Goal: Transaction & Acquisition: Purchase product/service

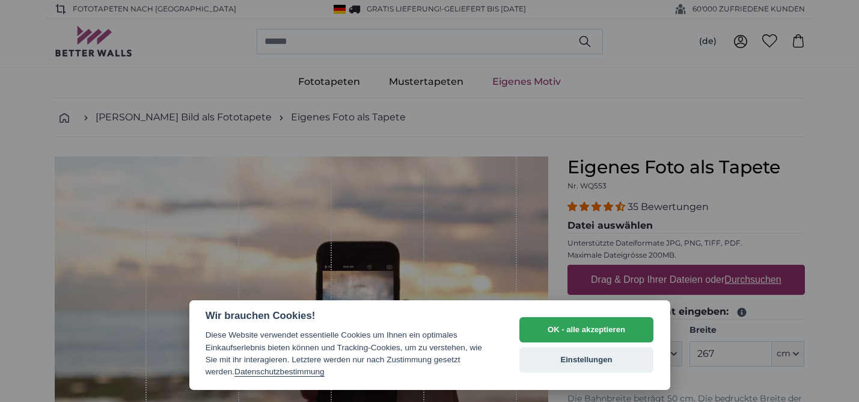
select select "**"
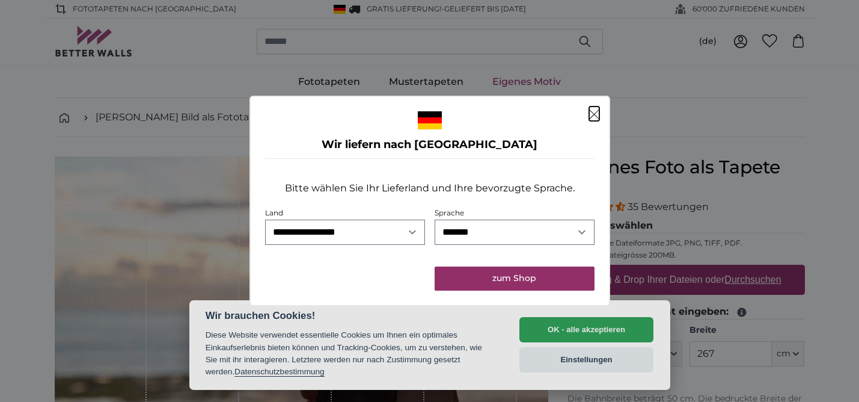
click at [610, 306] on dialog "**********" at bounding box center [429, 201] width 361 height 210
click at [576, 306] on dialog "**********" at bounding box center [429, 201] width 361 height 210
click at [536, 306] on dialog "**********" at bounding box center [429, 201] width 361 height 210
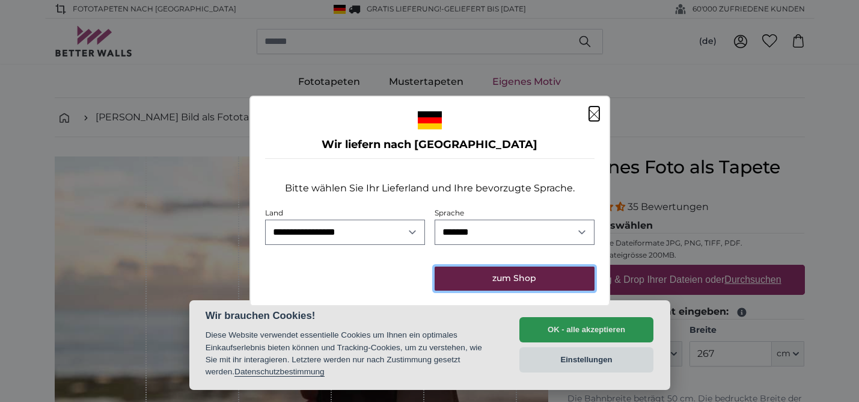
click at [513, 281] on button "zum Shop" at bounding box center [514, 278] width 159 height 24
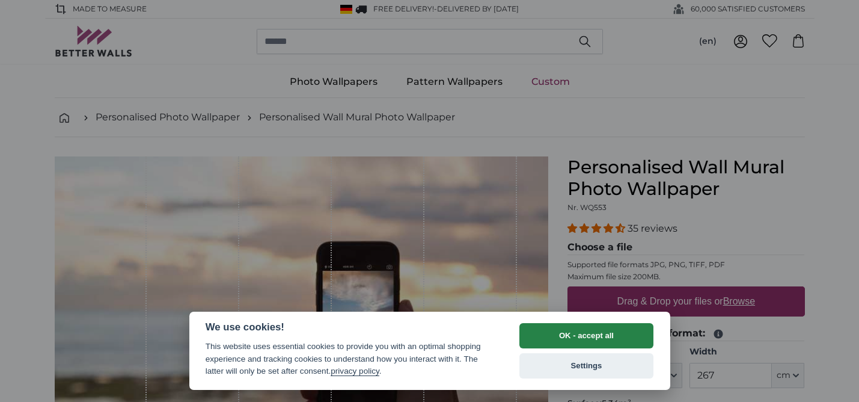
click at [554, 333] on button "OK - accept all" at bounding box center [586, 335] width 135 height 25
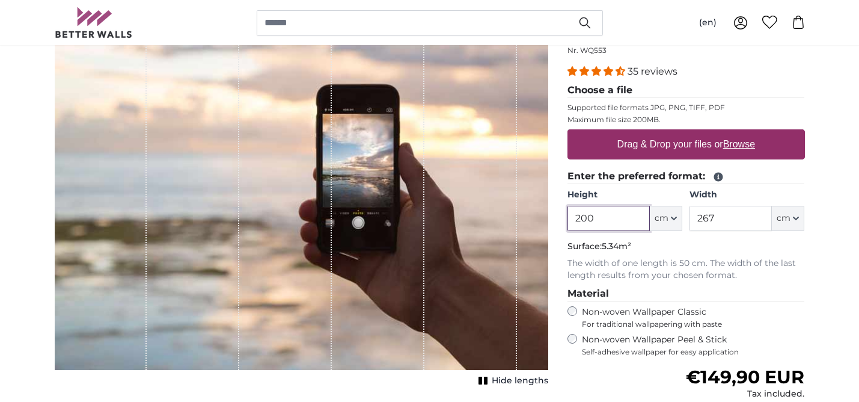
scroll to position [159, 0]
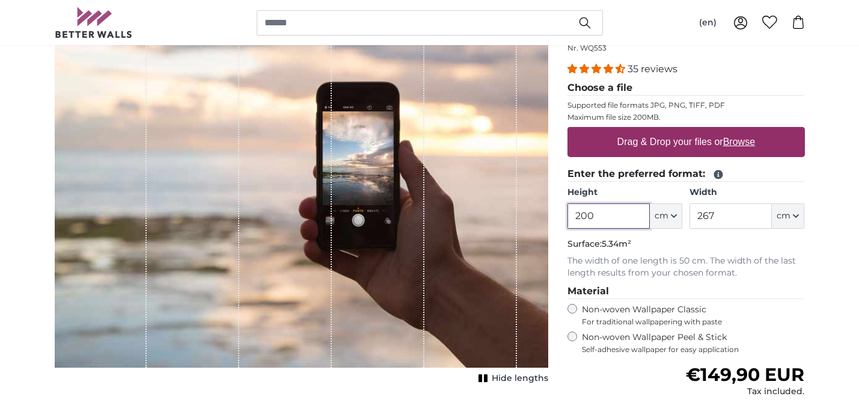
drag, startPoint x: 608, startPoint y: 215, endPoint x: 573, endPoint y: 212, distance: 35.0
click at [573, 212] on input "200" at bounding box center [608, 215] width 82 height 25
drag, startPoint x: 718, startPoint y: 218, endPoint x: 696, endPoint y: 215, distance: 21.8
click at [696, 215] on input "267" at bounding box center [730, 215] width 82 height 25
paste input "239"
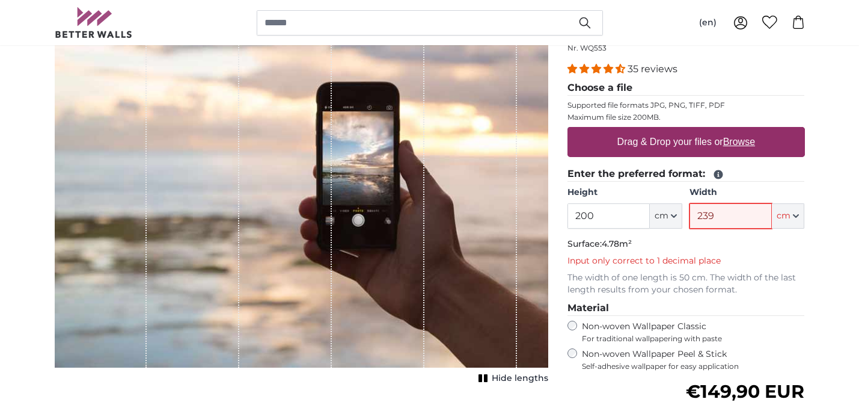
type input "239"
drag, startPoint x: 609, startPoint y: 217, endPoint x: 573, endPoint y: 216, distance: 35.5
click at [573, 216] on input "200" at bounding box center [608, 215] width 82 height 25
click at [732, 218] on input "239" at bounding box center [730, 215] width 82 height 25
click at [797, 217] on icon "button" at bounding box center [795, 216] width 5 height 2
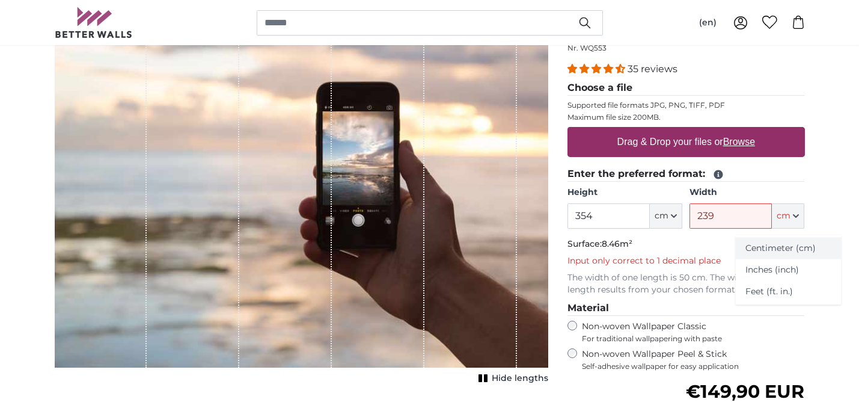
click at [791, 249] on link "Centimeter (cm)" at bounding box center [789, 248] width 106 height 22
type input "200"
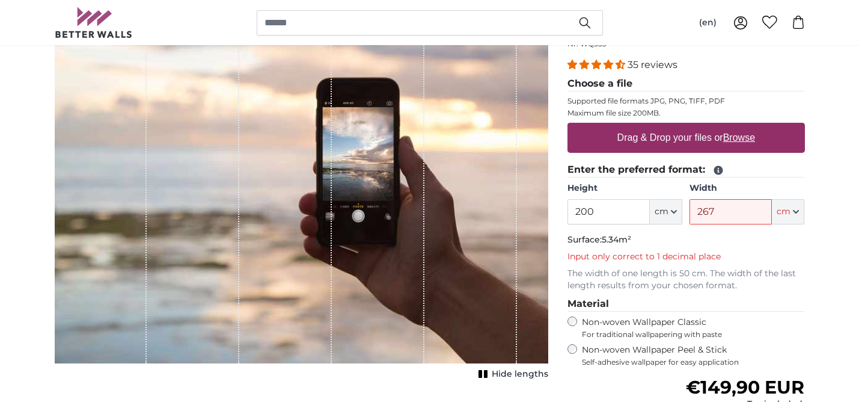
scroll to position [166, 0]
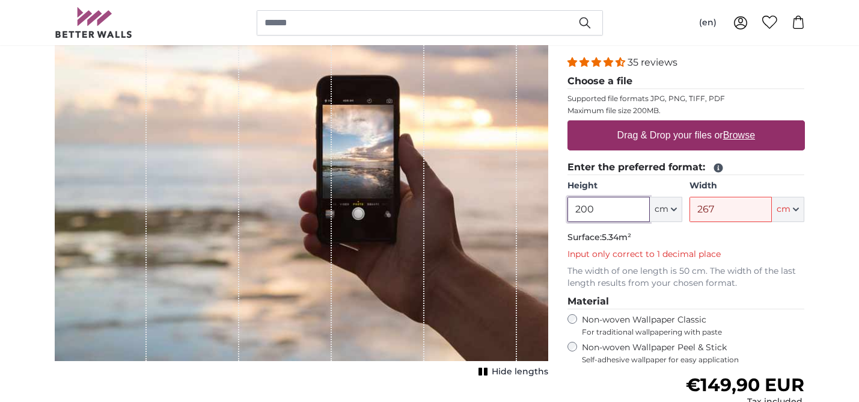
click at [593, 210] on input "200" at bounding box center [608, 209] width 82 height 25
drag, startPoint x: 715, startPoint y: 210, endPoint x: 703, endPoint y: 210, distance: 11.4
click at [703, 210] on input "267" at bounding box center [730, 209] width 82 height 25
click at [604, 211] on input "200" at bounding box center [608, 209] width 82 height 25
click at [723, 210] on input "267" at bounding box center [730, 209] width 82 height 25
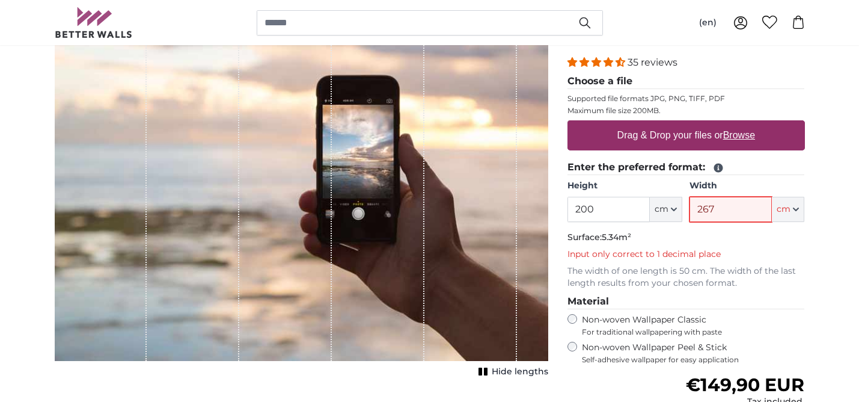
drag, startPoint x: 723, startPoint y: 210, endPoint x: 696, endPoint y: 209, distance: 26.5
click at [696, 209] on input "267" at bounding box center [730, 209] width 82 height 25
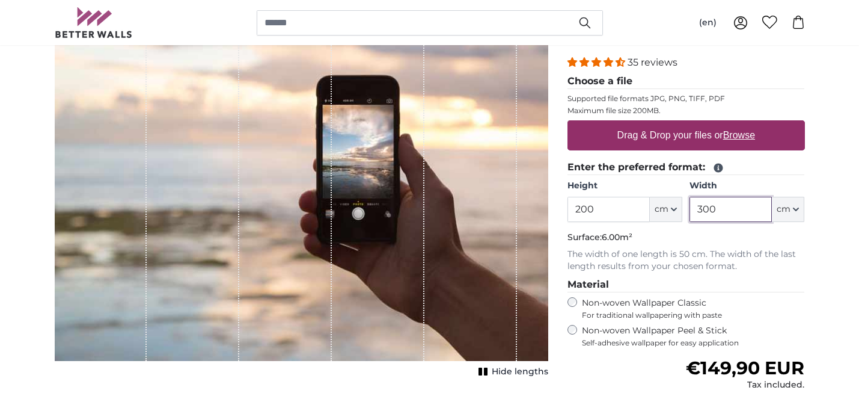
drag, startPoint x: 710, startPoint y: 209, endPoint x: 702, endPoint y: 207, distance: 7.9
click at [702, 207] on input "300" at bounding box center [730, 209] width 82 height 25
click at [613, 207] on input "200" at bounding box center [608, 209] width 82 height 25
click at [700, 209] on input "340" at bounding box center [730, 209] width 82 height 25
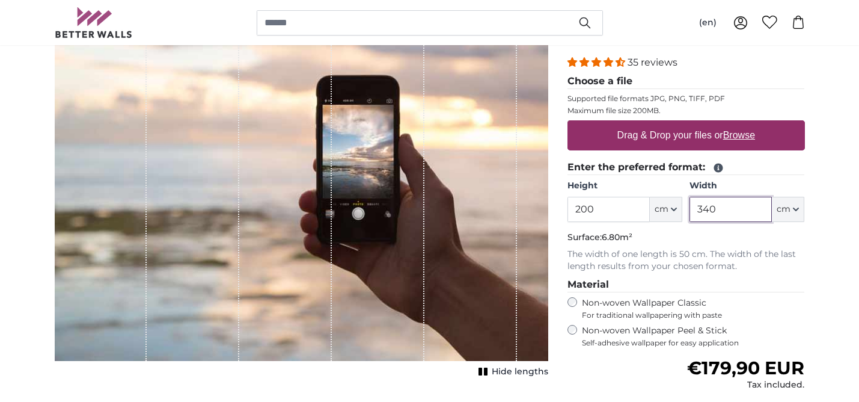
drag, startPoint x: 703, startPoint y: 209, endPoint x: 696, endPoint y: 209, distance: 6.6
click at [696, 209] on input "340" at bounding box center [730, 209] width 82 height 25
type input "240"
click at [589, 210] on input "200" at bounding box center [608, 209] width 82 height 25
drag, startPoint x: 579, startPoint y: 211, endPoint x: 573, endPoint y: 210, distance: 6.7
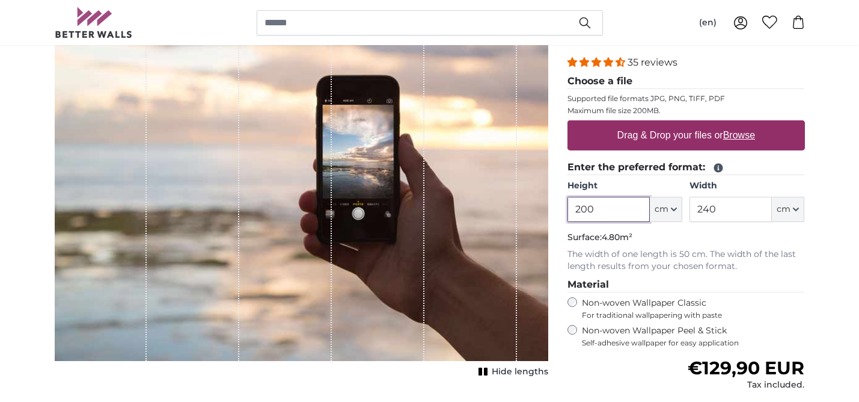
click at [573, 210] on input "200" at bounding box center [608, 209] width 82 height 25
click at [587, 209] on input "300" at bounding box center [608, 209] width 82 height 25
click at [581, 209] on input "300" at bounding box center [608, 209] width 82 height 25
click at [703, 212] on input "240" at bounding box center [730, 209] width 82 height 25
click at [593, 212] on input "350" at bounding box center [608, 209] width 82 height 25
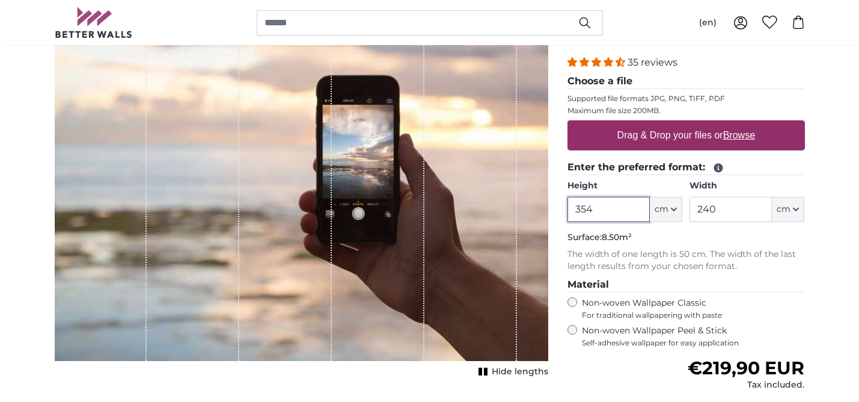
type input "354"
click at [707, 213] on input "240" at bounding box center [730, 209] width 82 height 25
drag, startPoint x: 716, startPoint y: 210, endPoint x: 706, endPoint y: 210, distance: 10.2
click at [706, 210] on input "240" at bounding box center [730, 209] width 82 height 25
type input "239"
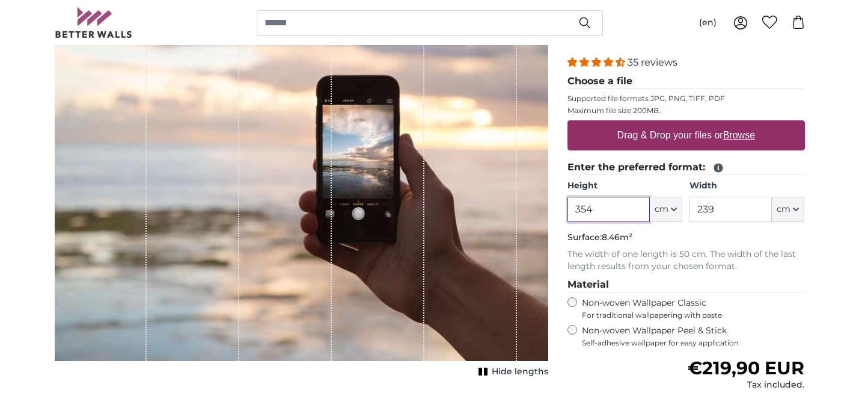
click at [601, 207] on input "354" at bounding box center [608, 209] width 82 height 25
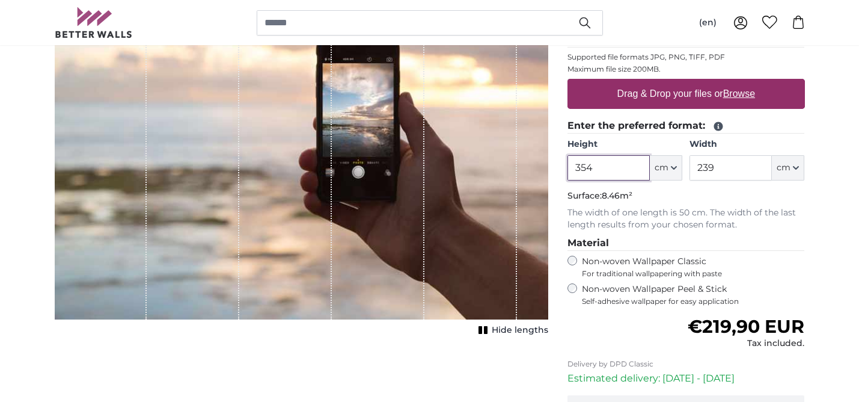
scroll to position [209, 0]
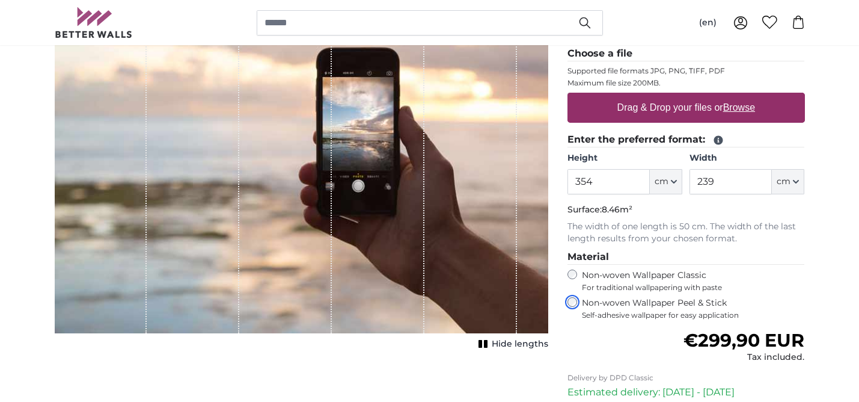
scroll to position [195, 0]
